Goal: Find specific page/section: Find specific page/section

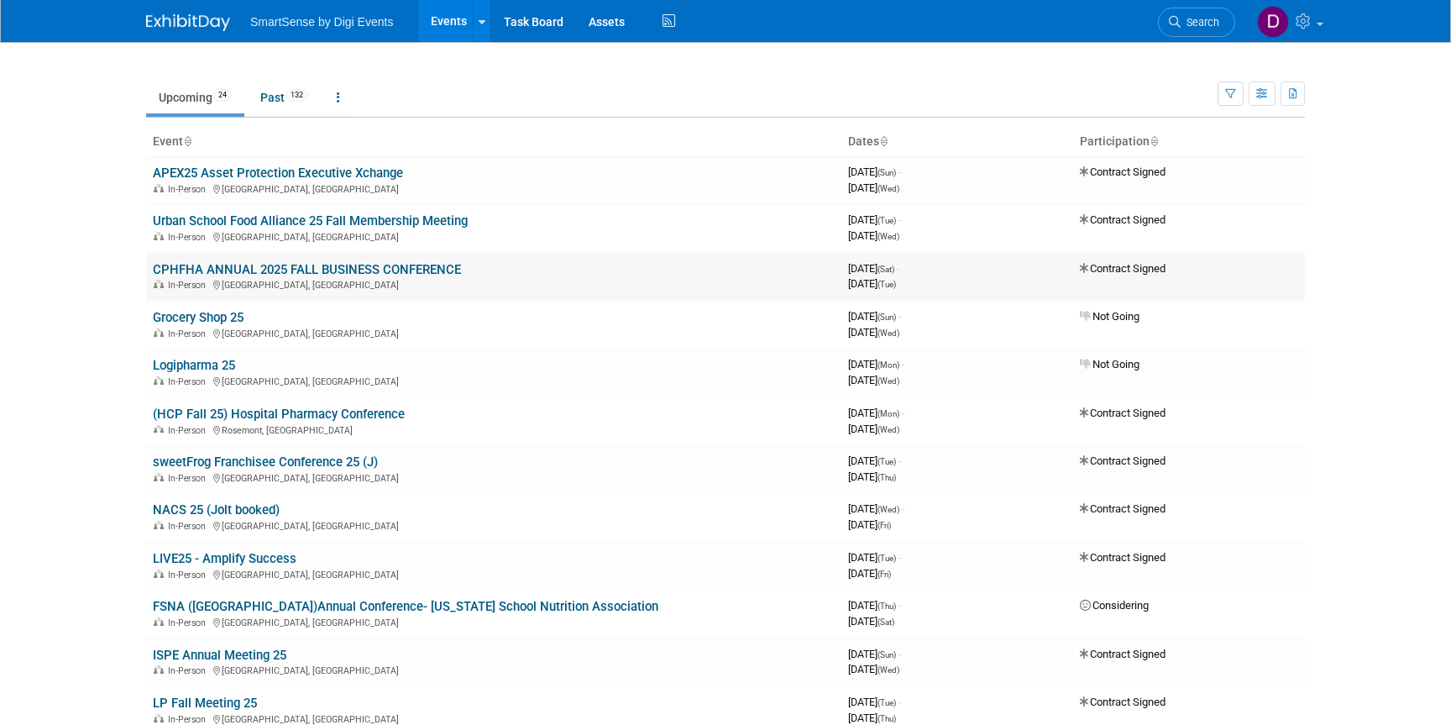
click at [228, 275] on link "CPHFHA ANNUAL 2025 FALL BUSINESS CONFERENCE" at bounding box center [307, 269] width 308 height 15
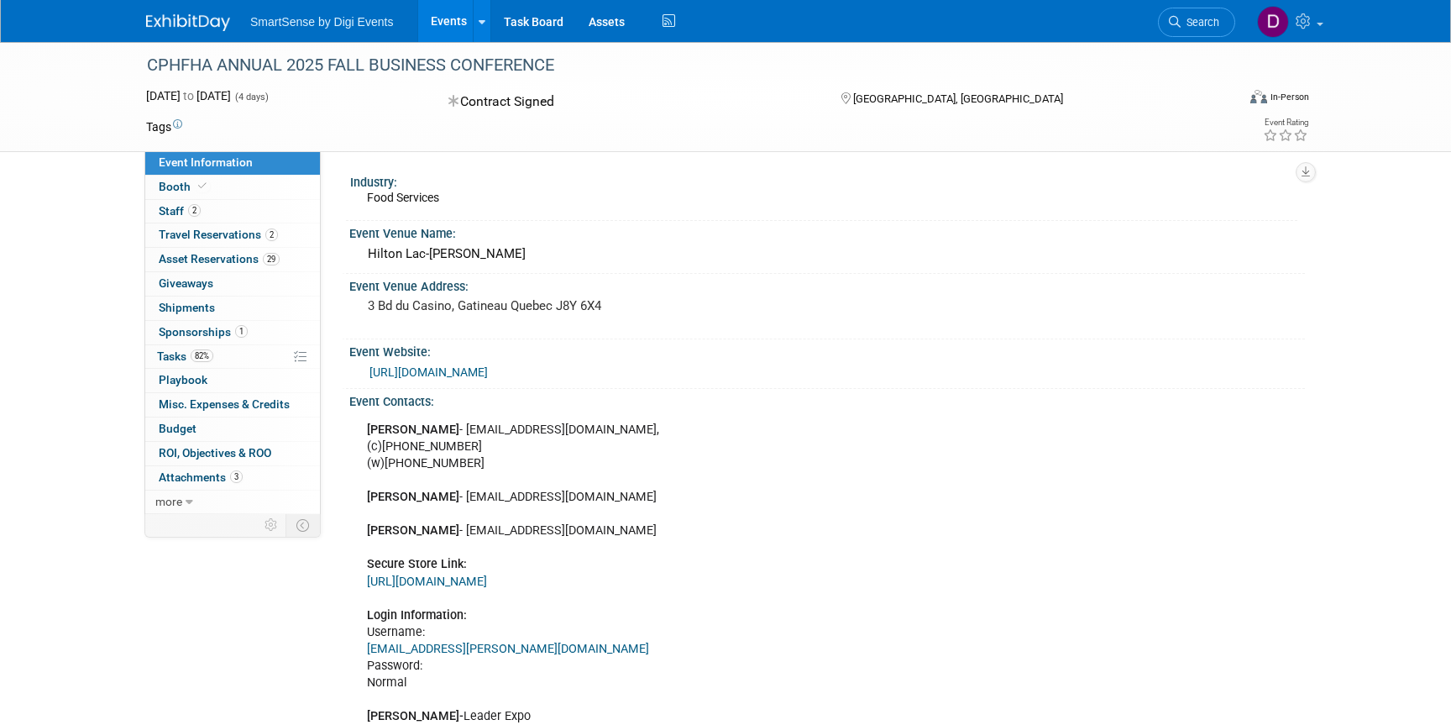
click at [183, 26] on img at bounding box center [188, 22] width 84 height 17
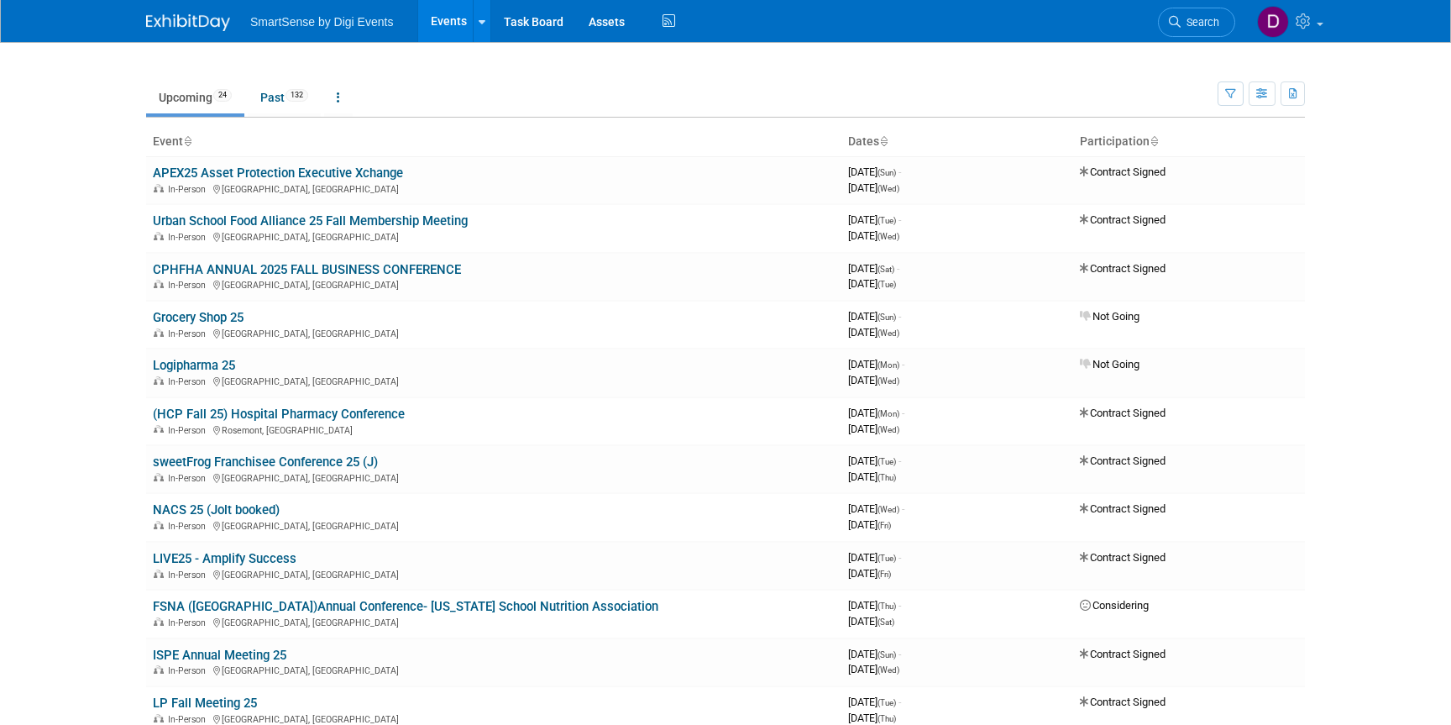
click at [119, 208] on body "SmartSense by Digi Events Events Recently Viewed Events: CPHFHA ANNUAL 2025 FAL…" at bounding box center [725, 362] width 1451 height 725
click at [121, 215] on body "SmartSense by Digi Events Events Recently Viewed Events: CPHFHA ANNUAL 2025 FAL…" at bounding box center [725, 362] width 1451 height 725
click at [121, 217] on body "SmartSense by Digi Events Events Recently Viewed Events: CPHFHA ANNUAL 2025 FAL…" at bounding box center [725, 362] width 1451 height 725
